Goal: Find specific page/section: Locate item on page

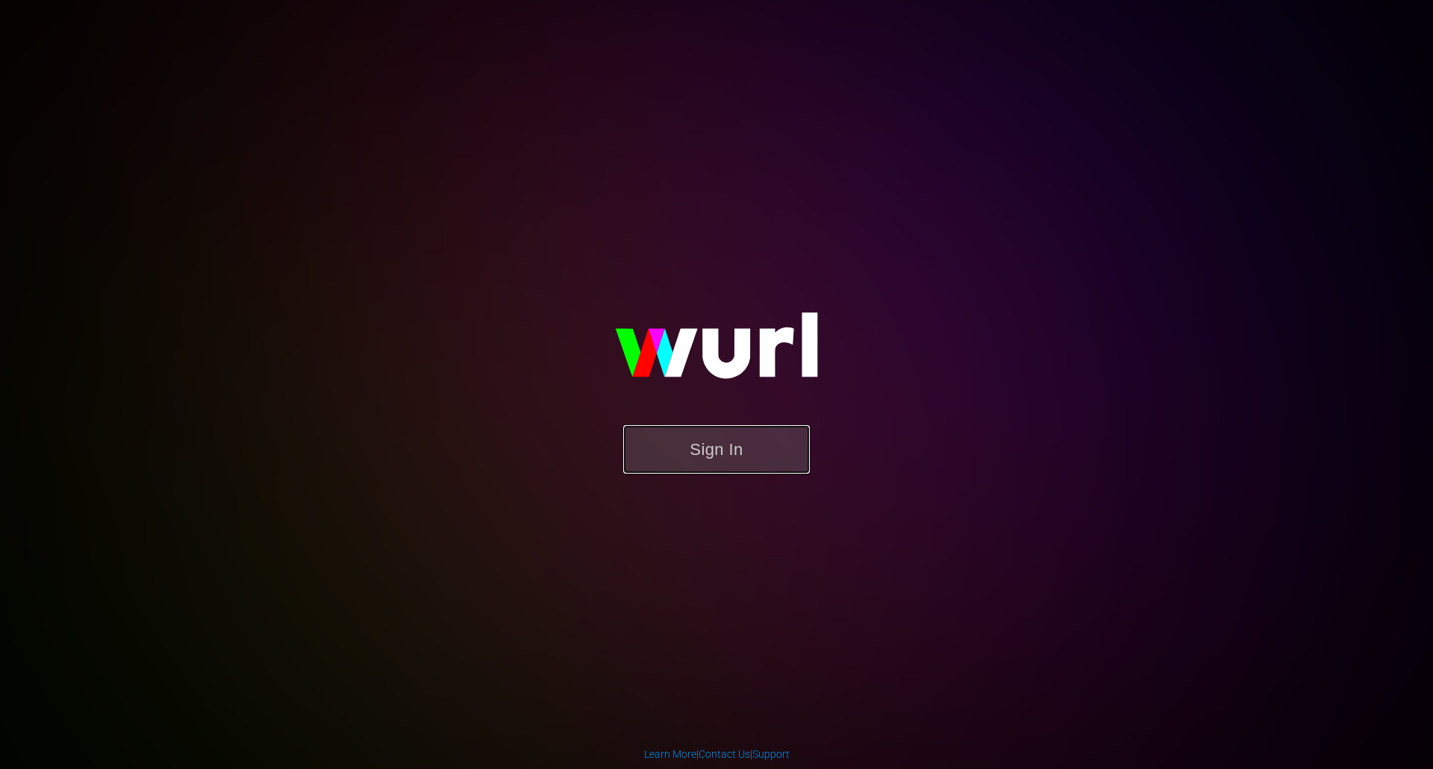
click at [737, 449] on button "Sign In" at bounding box center [716, 449] width 187 height 49
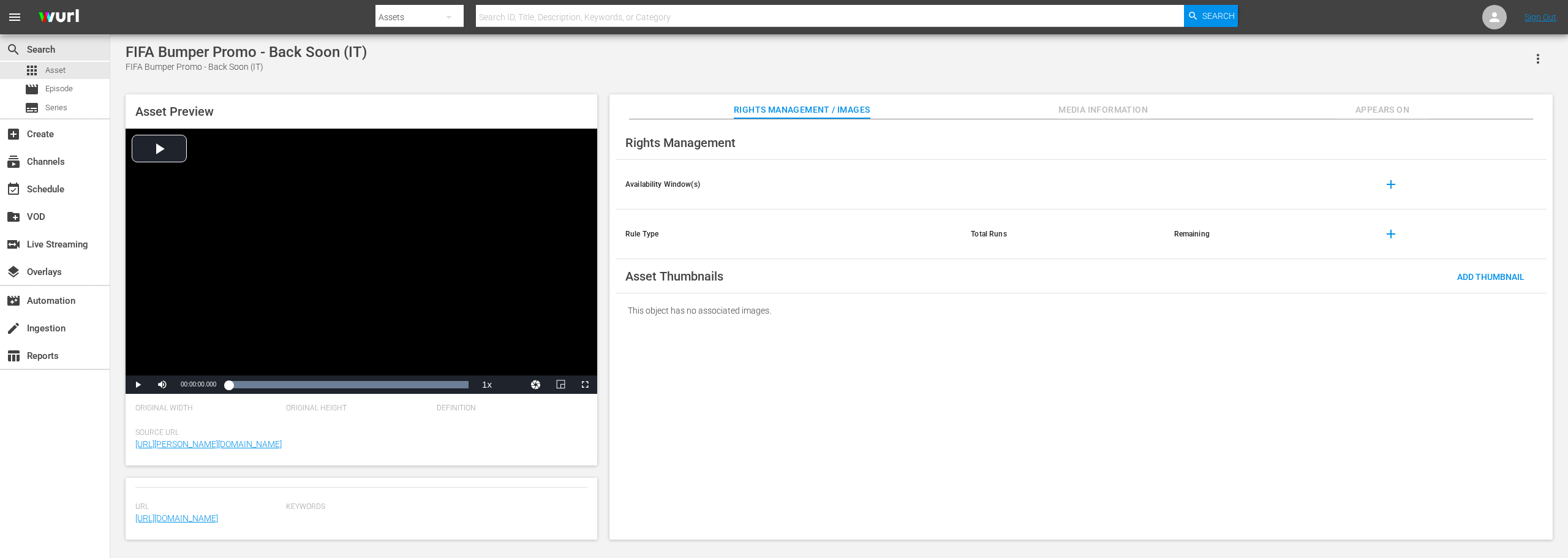
scroll to position [339, 0]
drag, startPoint x: 1310, startPoint y: 17, endPoint x: 1231, endPoint y: 49, distance: 85.2
click at [1175, 17] on nav "menu Search By Assets Search ID, Title, Description, Keywords, or Category Sear…" at bounding box center [784, 17] width 1568 height 34
click at [211, 516] on link "https://content-partner-mrss-feeds.s3.amazonaws.com/sysdata_s_p_a/FIFA%2B_AD_BR…" at bounding box center [176, 518] width 83 height 10
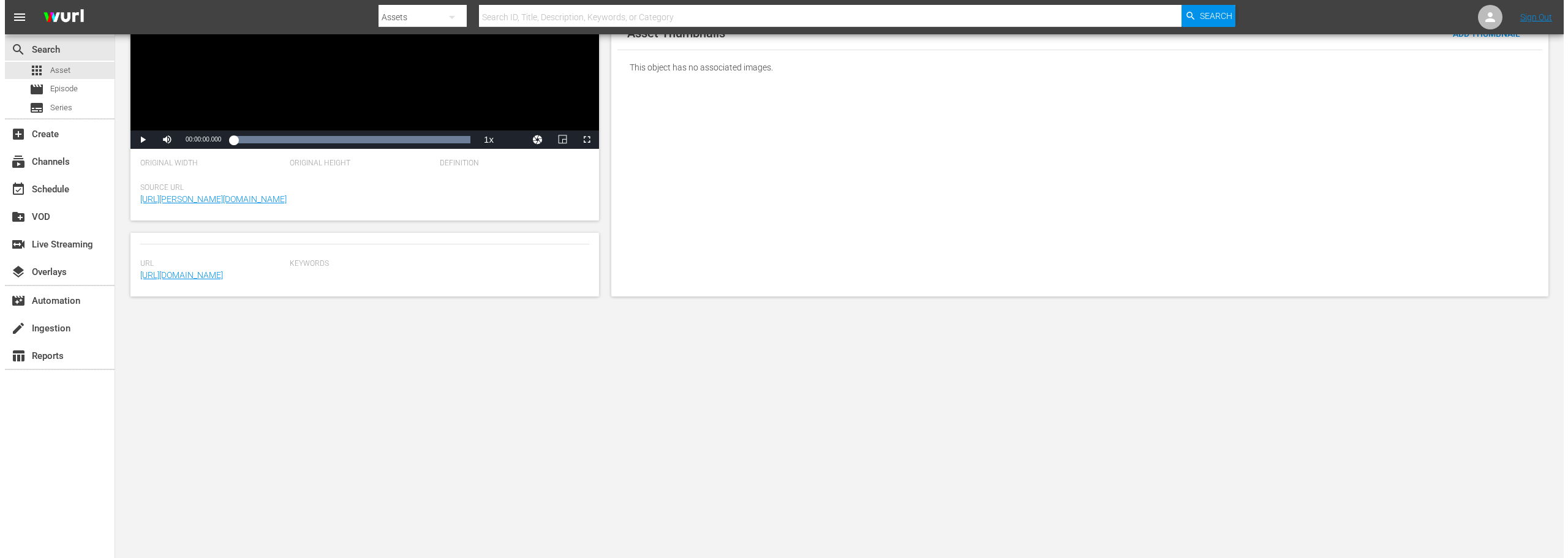
scroll to position [0, 0]
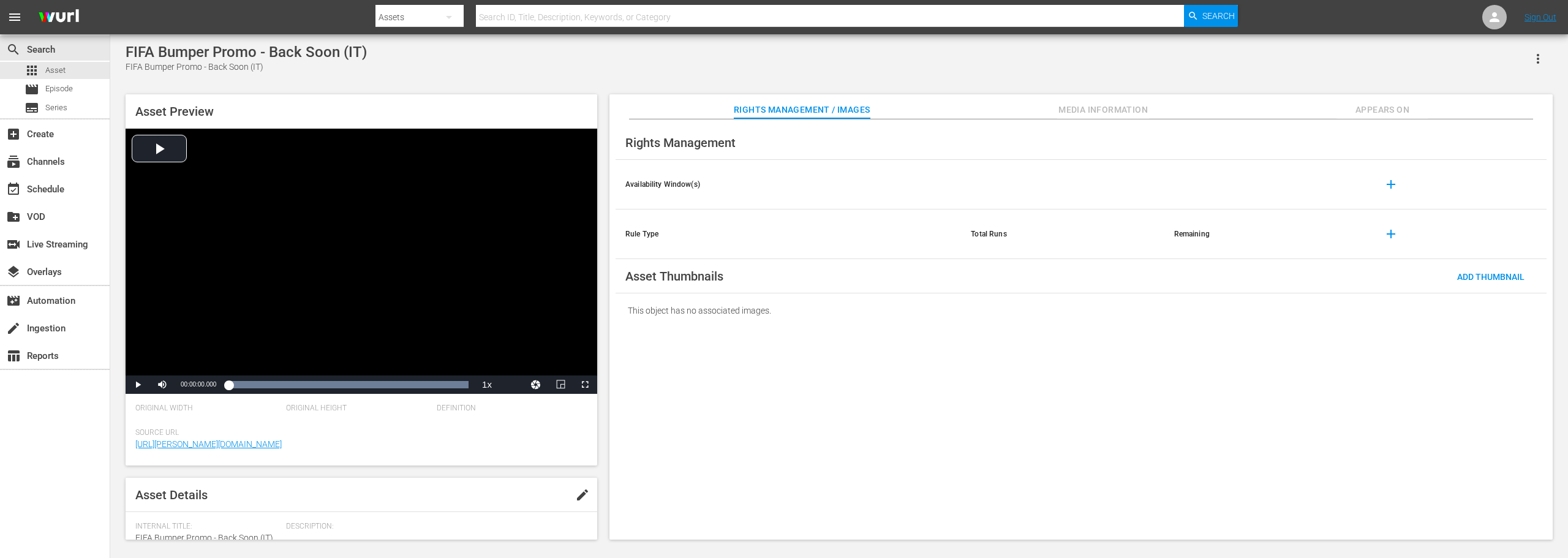
drag, startPoint x: 264, startPoint y: 257, endPoint x: 425, endPoint y: 476, distance: 271.8
click at [426, 483] on div "Asset Details edit Internal Title: FIFA Bumper Promo - Back Soon (IT) External …" at bounding box center [361, 508] width 472 height 62
click at [255, 519] on span "https://content-partner-mrss-feeds.s3.amazonaws.com/sysdata_s_p_a/FIFA%2B_AD_BR…" at bounding box center [208, 519] width 144 height 13
drag, startPoint x: 259, startPoint y: 520, endPoint x: 153, endPoint y: 503, distance: 107.4
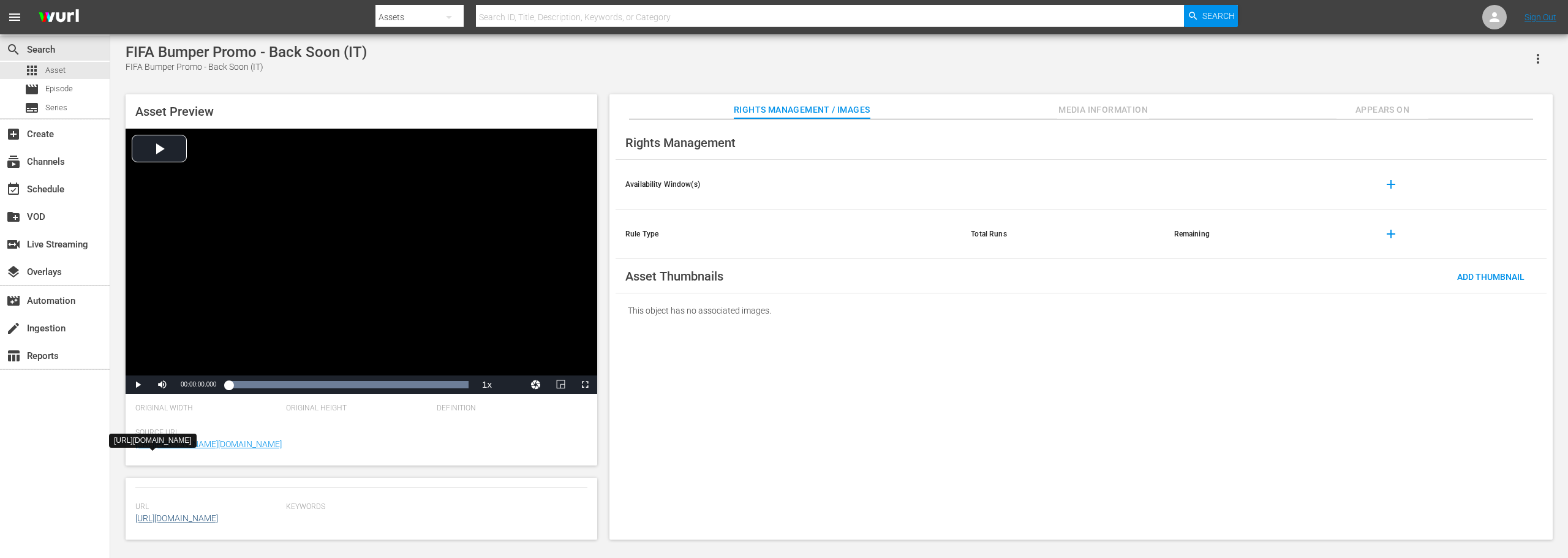
click at [153, 512] on span "https://content-partner-mrss-feeds.s3.amazonaws.com/sysdata_s_p_a/FIFA%2B_AD_BR…" at bounding box center [208, 519] width 144 height 13
copy link "FIFA%2B_AD_BREAK_01_BACK_SOON_06_IT_250714_v2.mov"
click at [138, 385] on span "Video Player" at bounding box center [138, 385] width 0 height 0
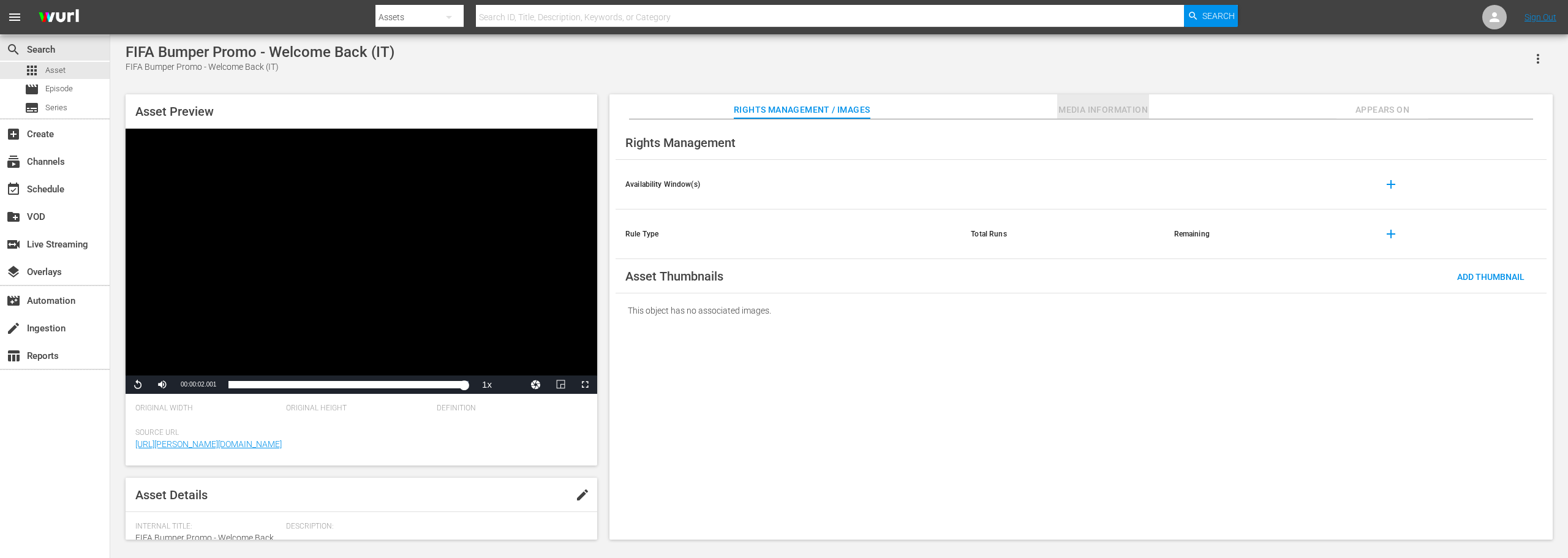
drag, startPoint x: 1104, startPoint y: 105, endPoint x: 1099, endPoint y: 107, distance: 5.4
click at [1105, 105] on span "Media Information" at bounding box center [1103, 110] width 92 height 16
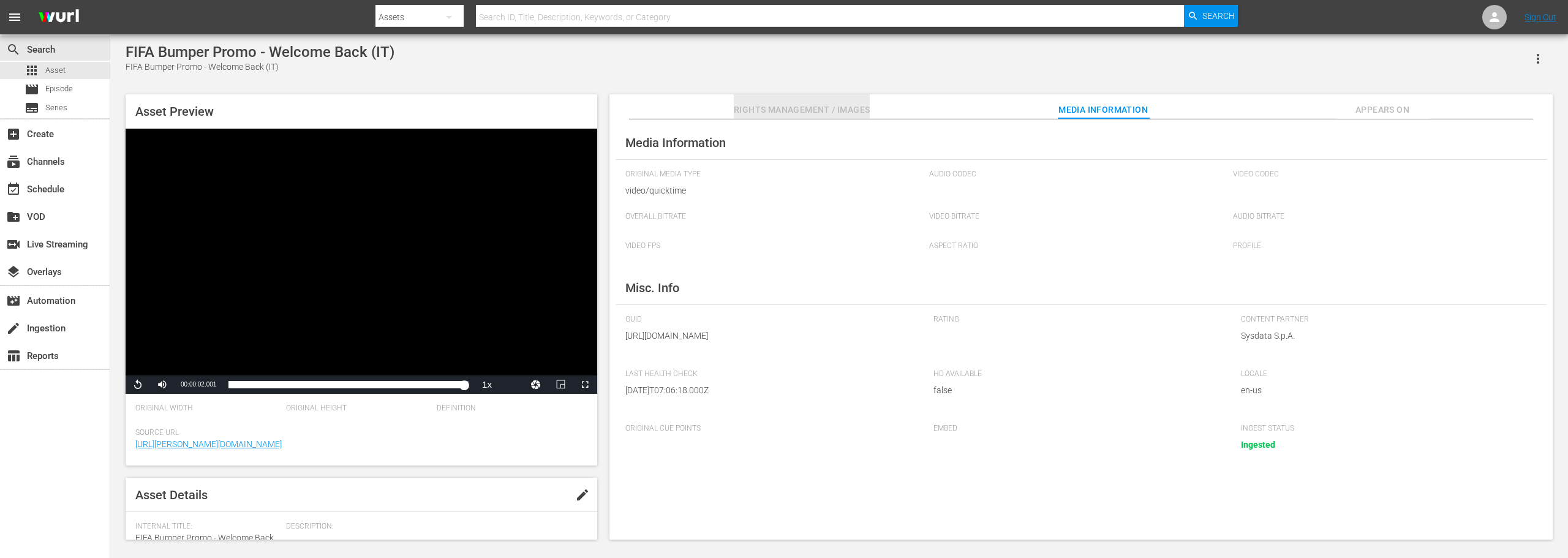
click at [743, 112] on span "Rights Management / Images" at bounding box center [802, 110] width 136 height 16
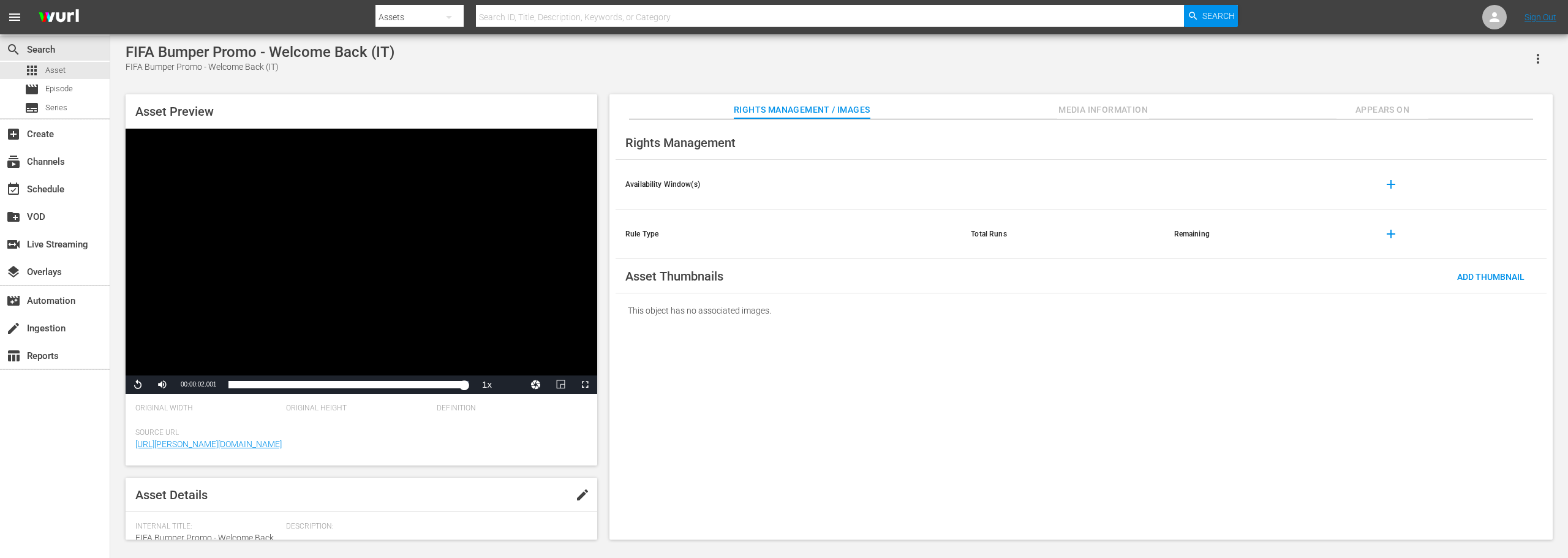
click at [1087, 106] on span "Media Information" at bounding box center [1103, 110] width 92 height 16
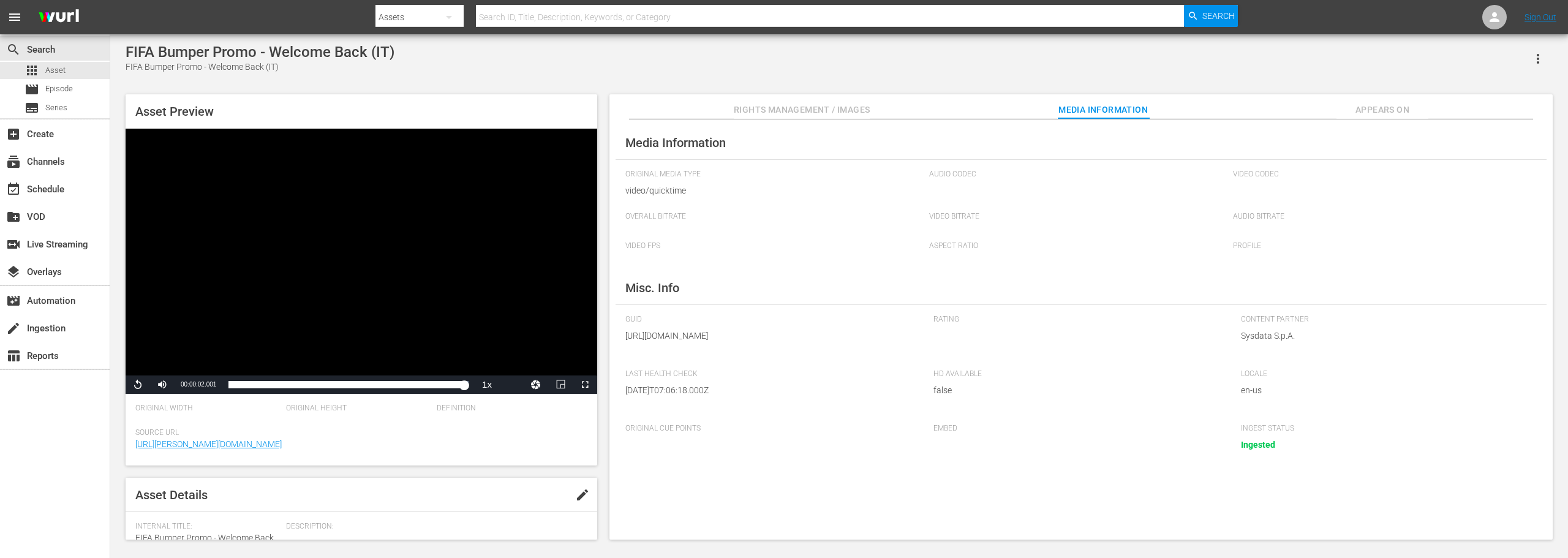
click at [802, 110] on span "Rights Management / Images" at bounding box center [802, 110] width 136 height 16
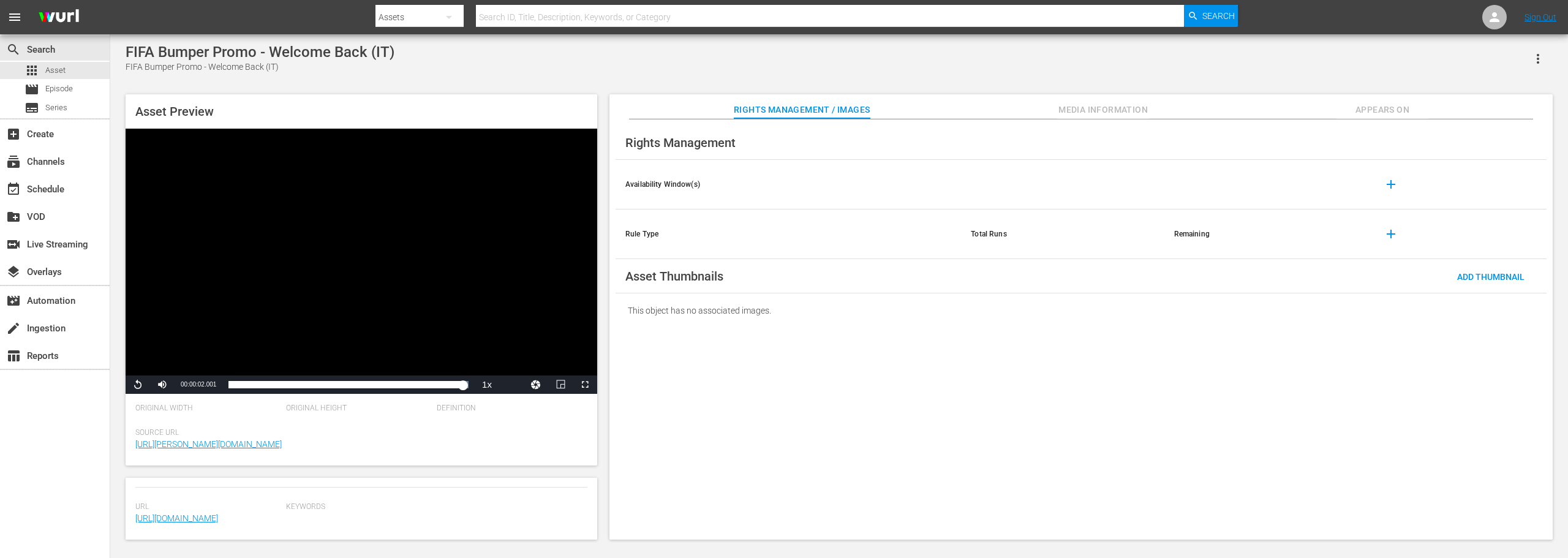
scroll to position [376, 0]
drag, startPoint x: 252, startPoint y: 519, endPoint x: 186, endPoint y: 515, distance: 66.1
click at [153, 512] on span "[URL][DOMAIN_NAME]" at bounding box center [208, 519] width 144 height 13
copy link "FIFA%2B_AD_BREAK_02_WELCOME_BACK_06_IT_250714_v2.mov"
